Goal: Navigation & Orientation: Find specific page/section

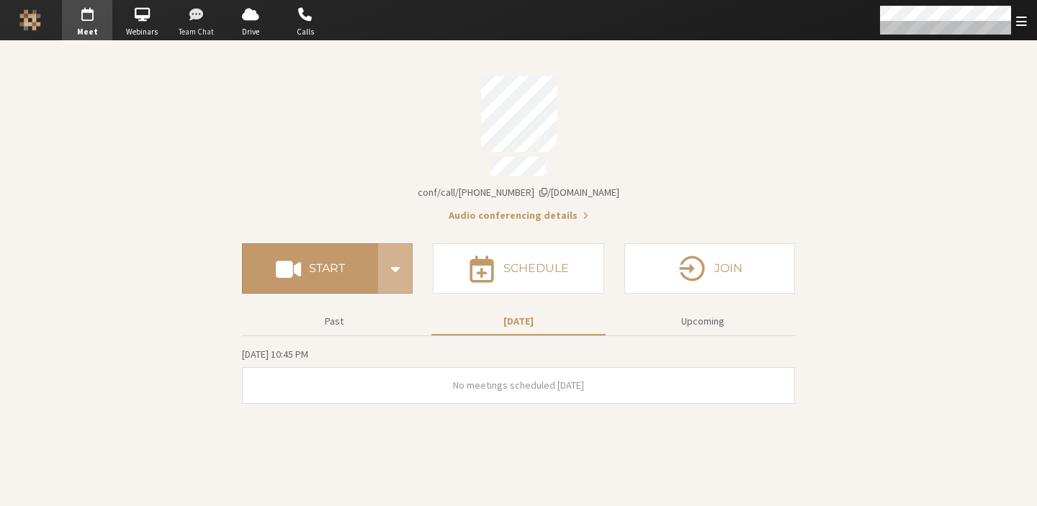
click at [214, 23] on span "button" at bounding box center [196, 14] width 50 height 23
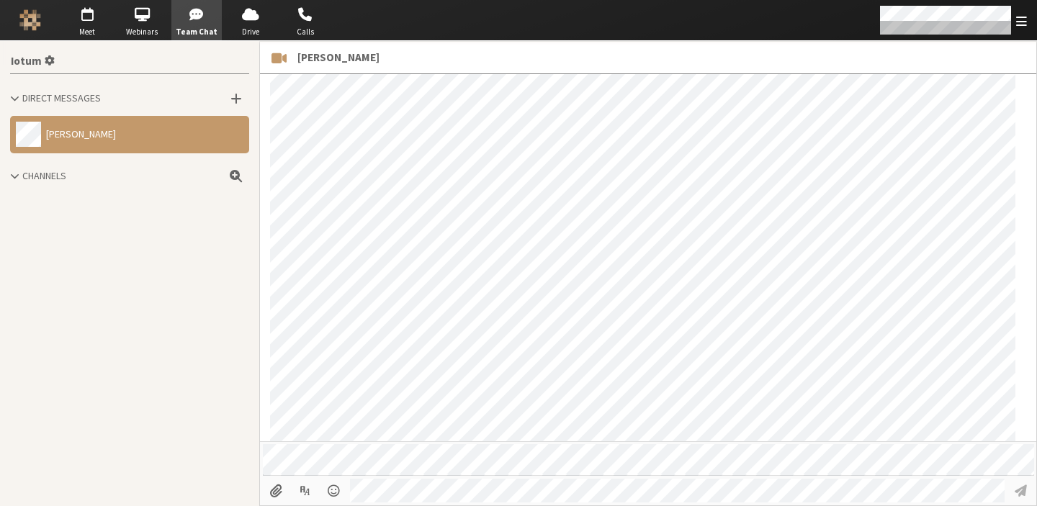
scroll to position [1010, 0]
